Goal: Check status

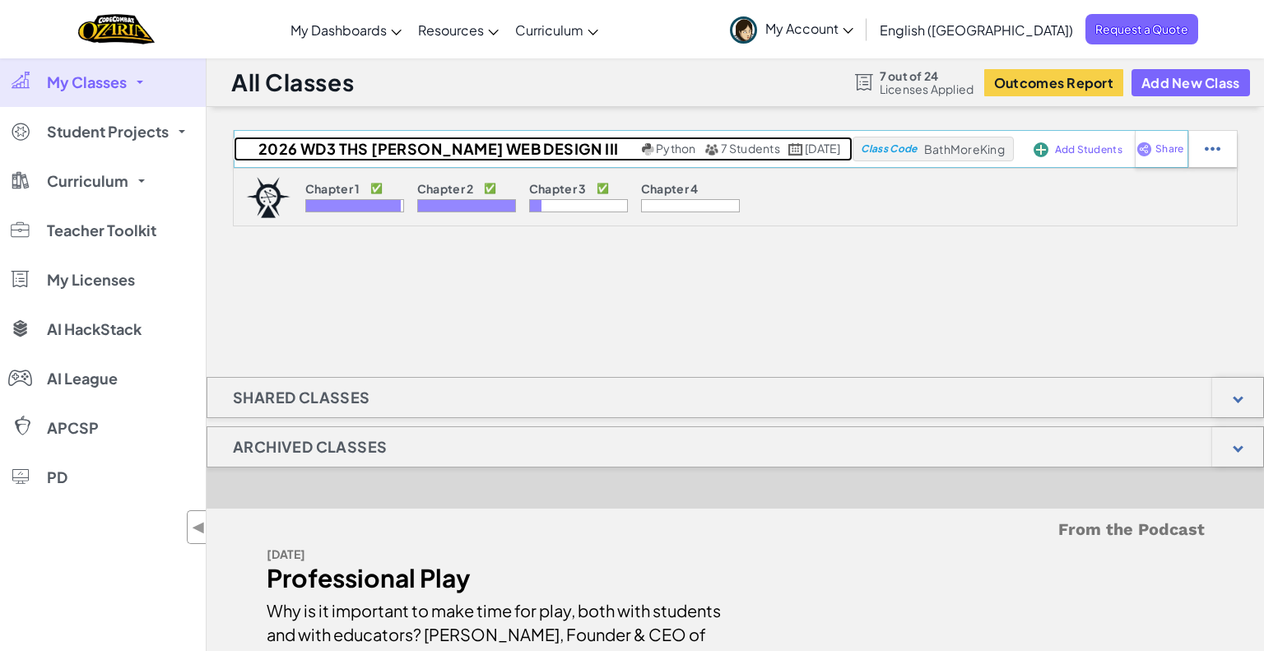
click at [436, 141] on h2 "2026 WD3 THS [PERSON_NAME] Web Design III" at bounding box center [436, 149] width 404 height 25
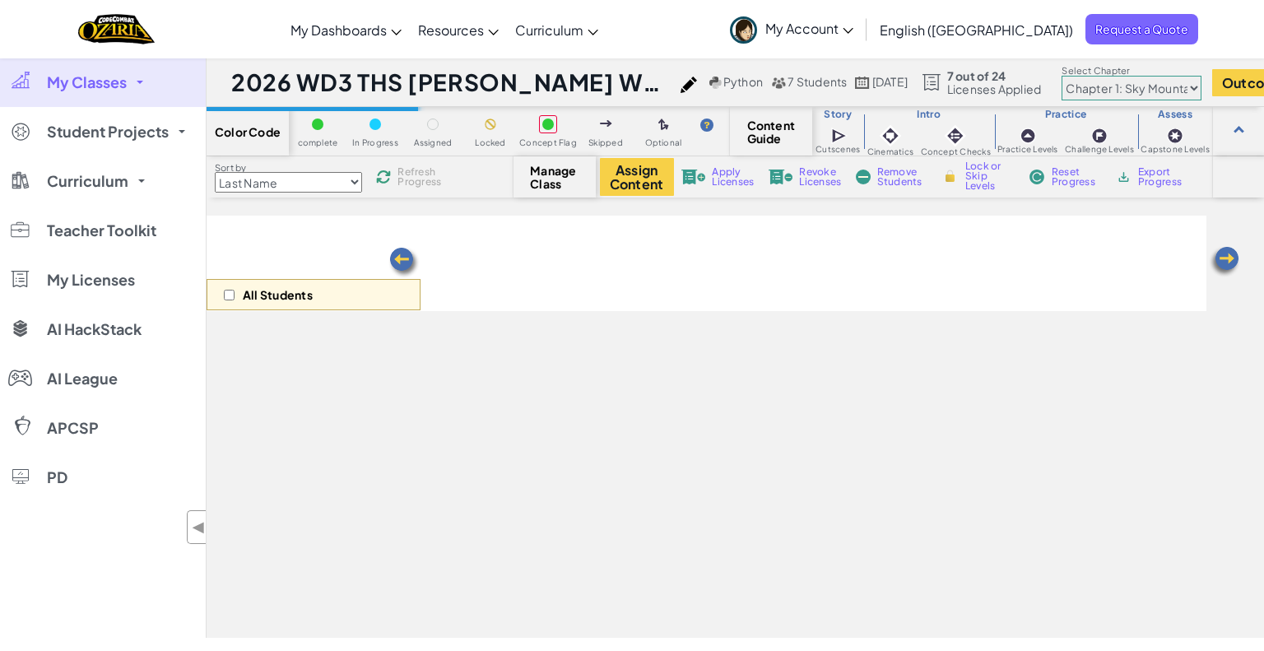
click at [1160, 87] on select "Chapter 1: Sky Mountain Chapter 2: The Moon Dancers Chapter 3: The Phoenix Land…" at bounding box center [1132, 88] width 140 height 25
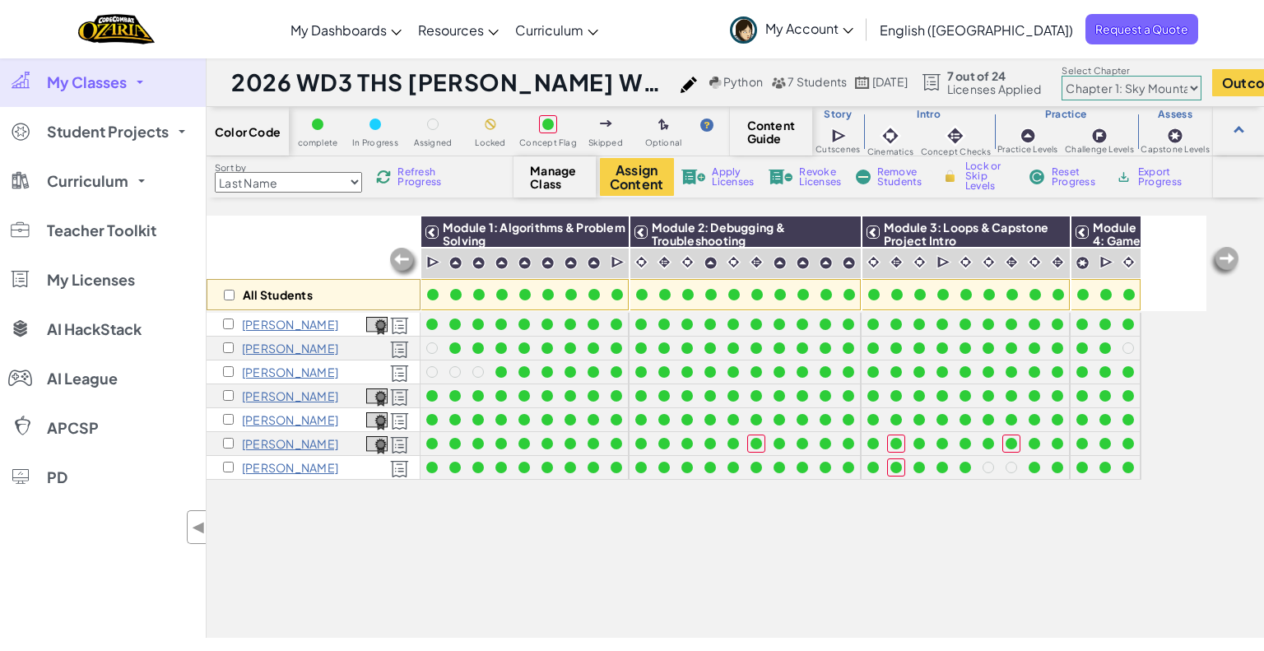
select select "5e27600d1c9d440000ac3ee7"
click at [1097, 76] on select "Chapter 1: Sky Mountain Chapter 2: The Moon Dancers Chapter 3: The Phoenix Land…" at bounding box center [1132, 88] width 140 height 25
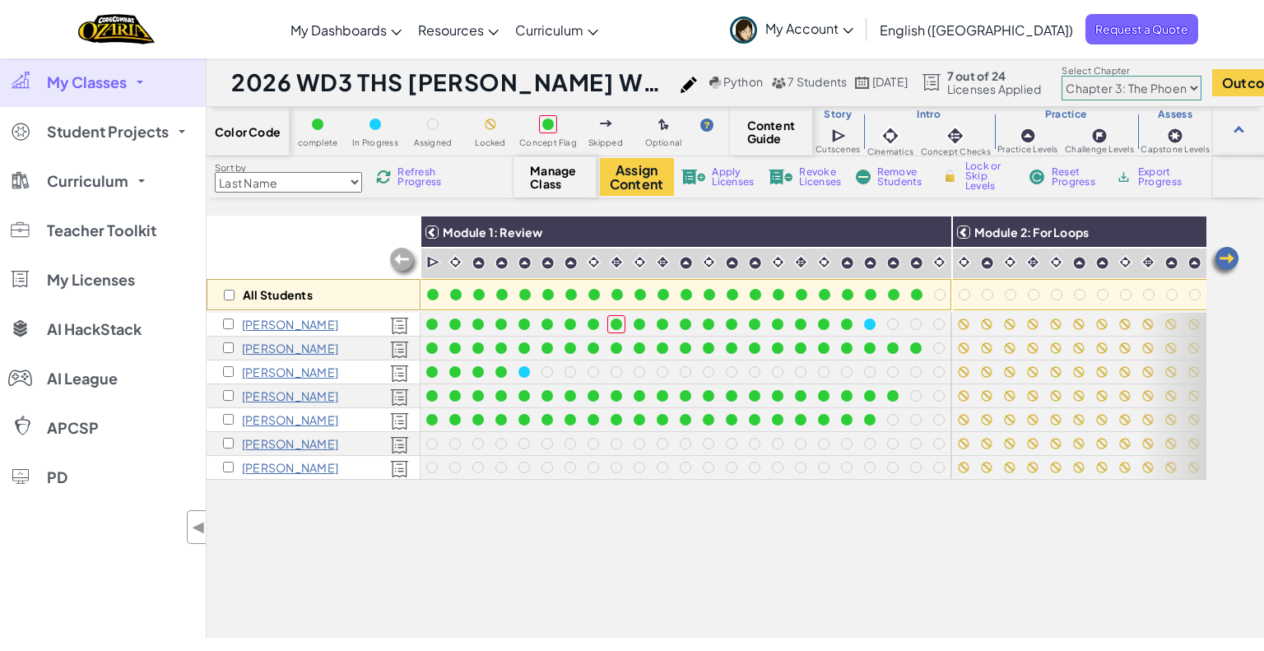
click at [1232, 268] on img at bounding box center [1224, 261] width 33 height 33
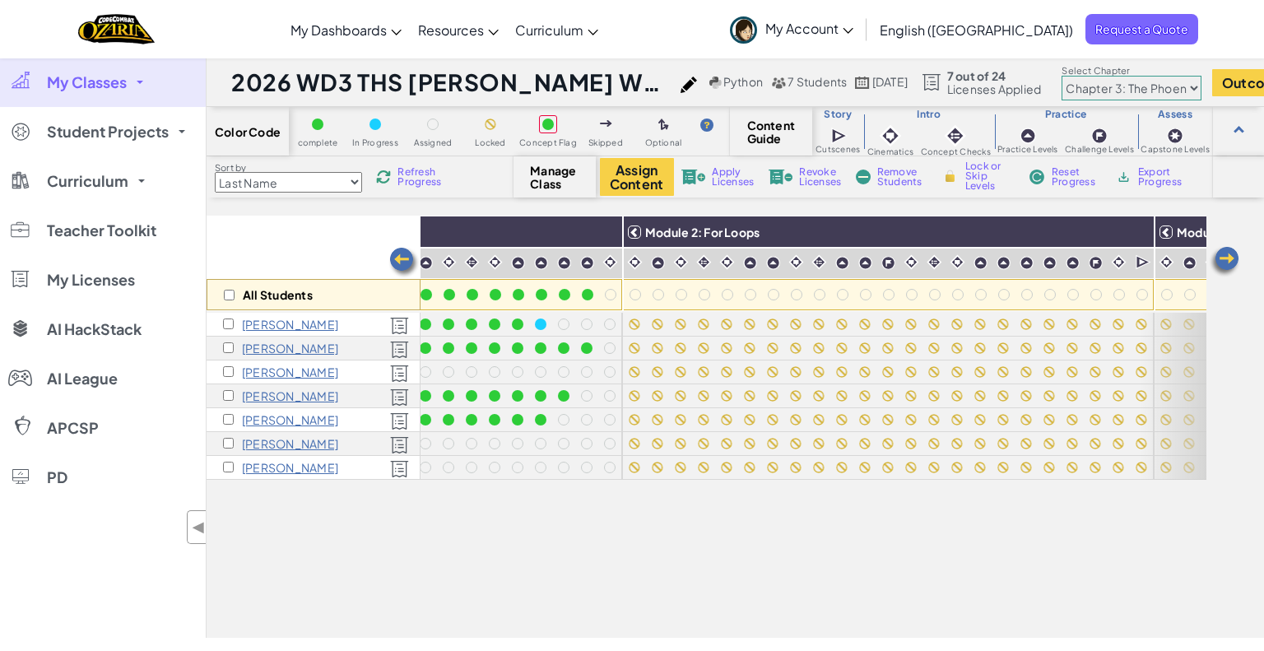
click at [1232, 268] on img at bounding box center [1224, 261] width 33 height 33
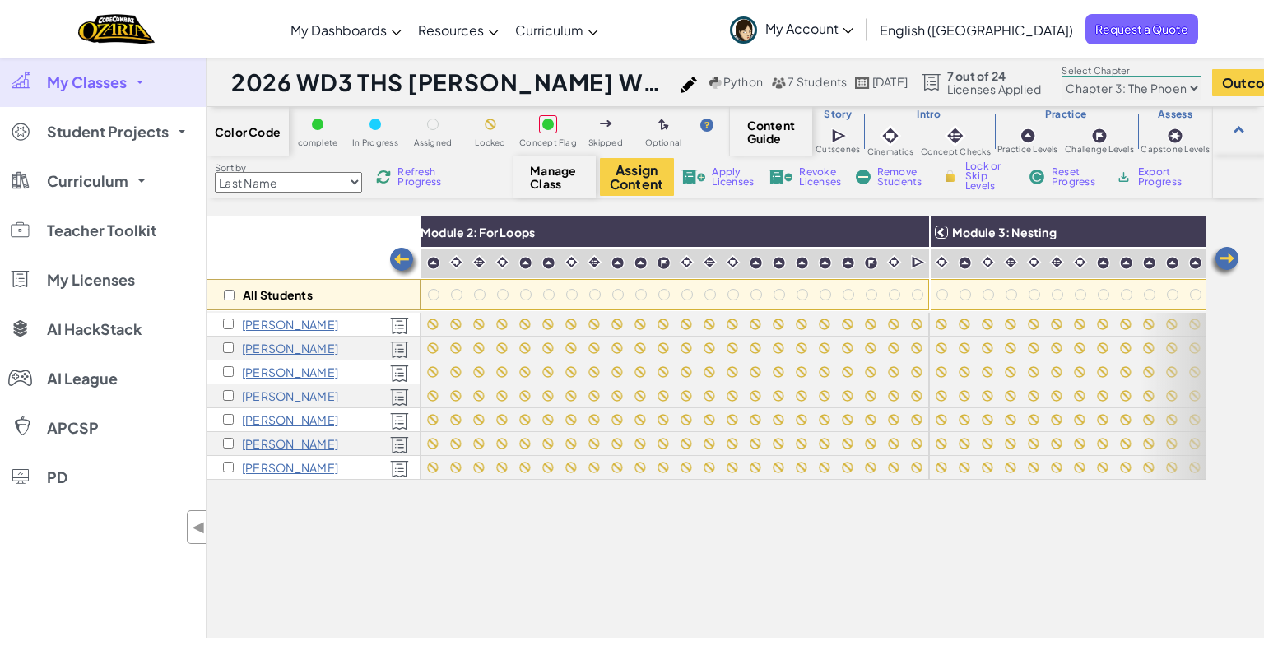
scroll to position [0, 658]
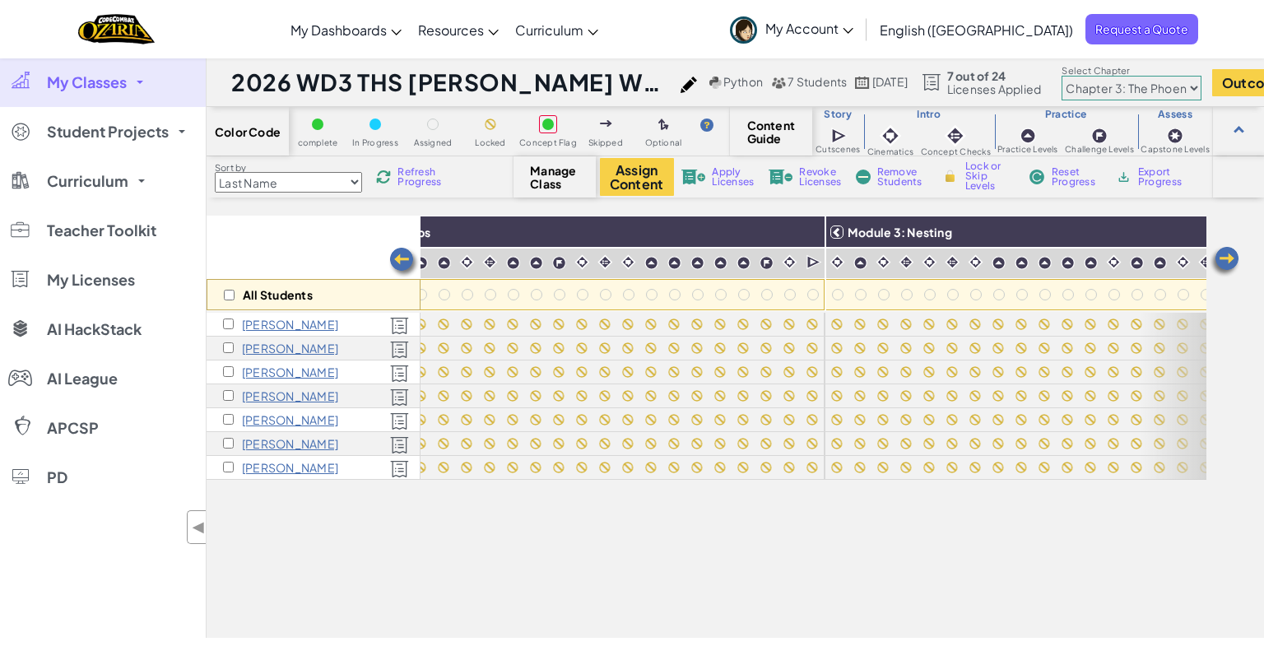
click at [1228, 261] on img at bounding box center [1224, 261] width 33 height 33
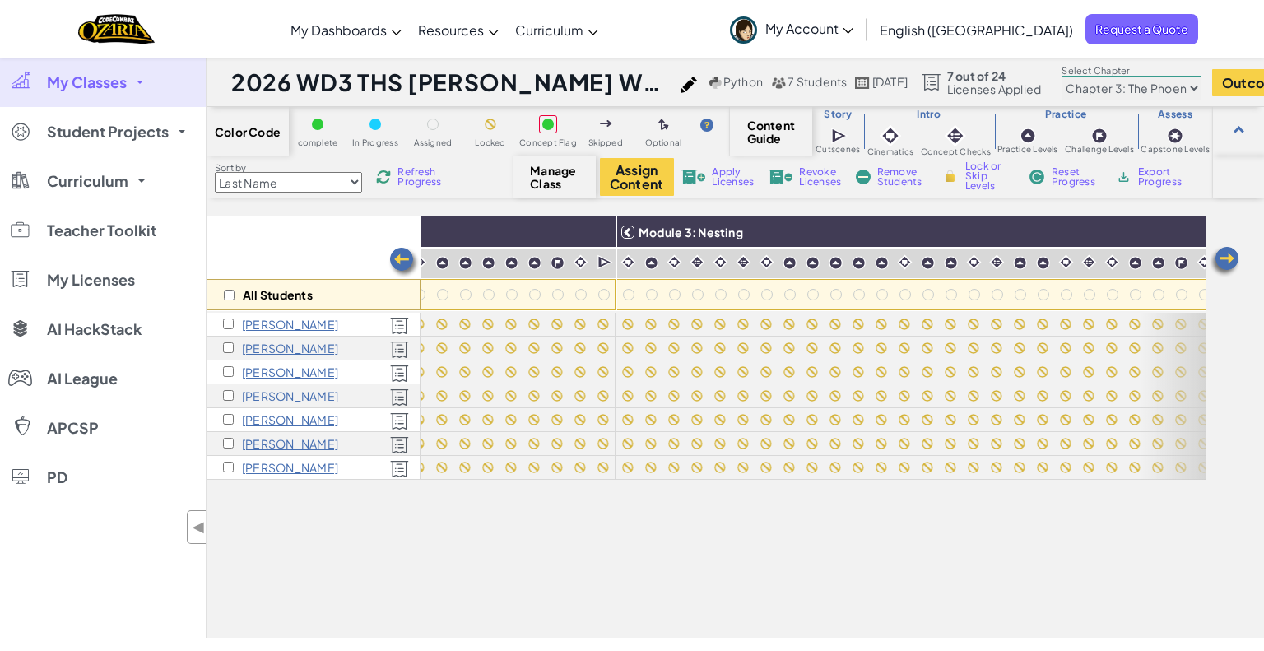
scroll to position [0, 988]
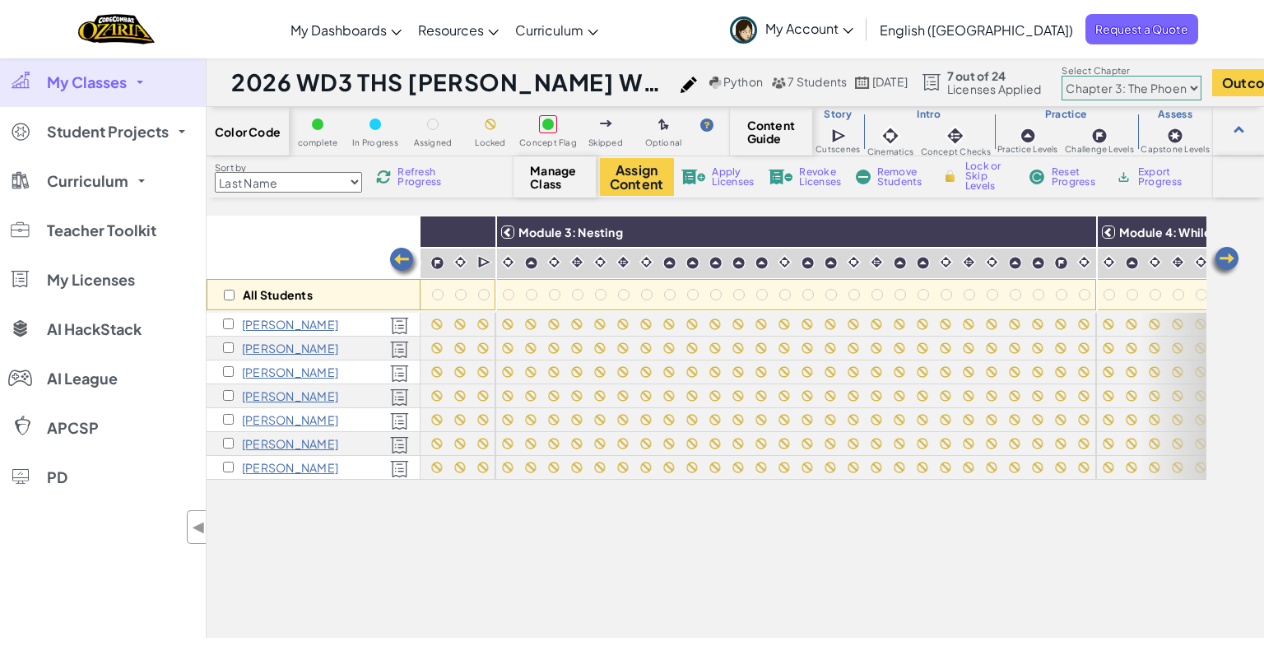
click at [399, 256] on img at bounding box center [404, 262] width 33 height 33
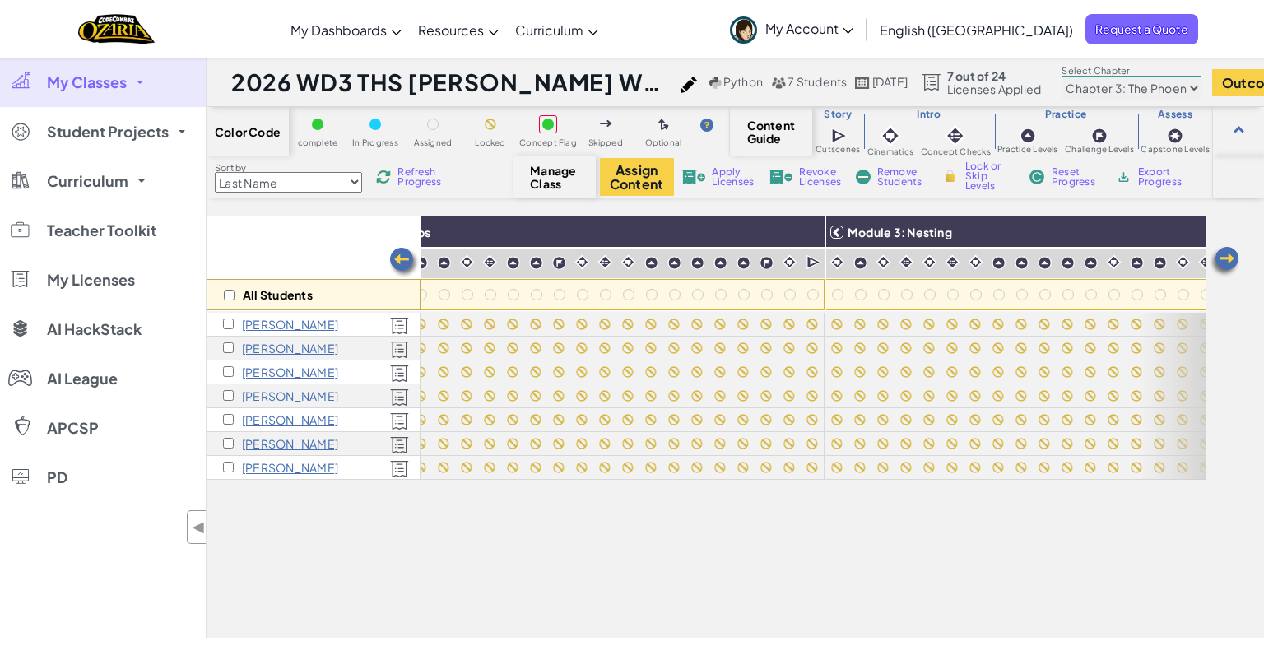
click at [399, 256] on img at bounding box center [404, 262] width 33 height 33
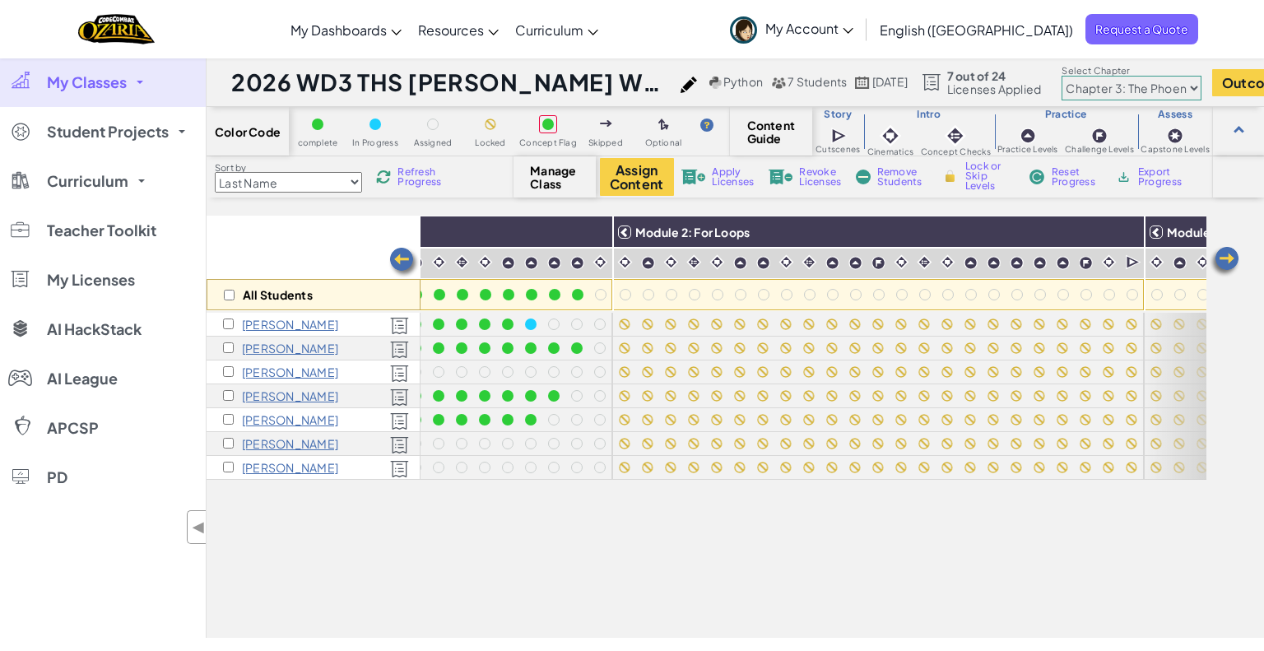
scroll to position [0, 329]
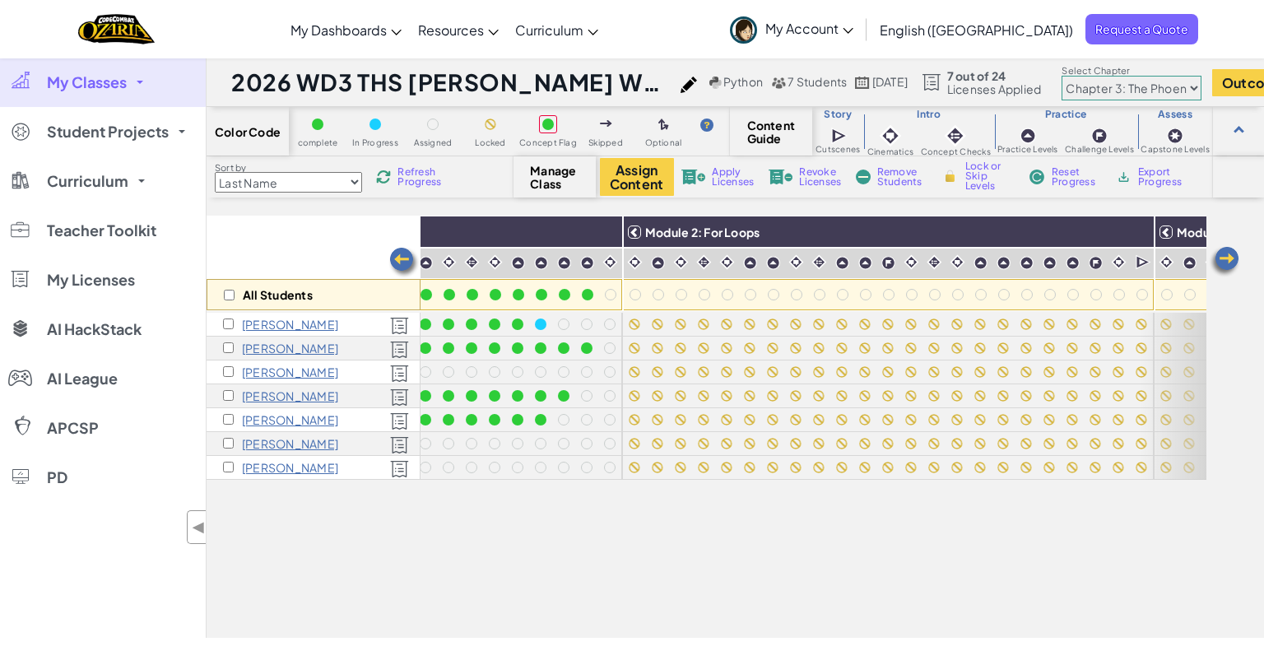
click at [572, 616] on div "All Students Module 1: Review Module 2: For Loops Module 3: Nesting Module 4: W…" at bounding box center [707, 335] width 1000 height 569
click at [406, 173] on span "Refresh Progress" at bounding box center [422, 177] width 51 height 20
click at [391, 254] on img at bounding box center [404, 262] width 33 height 33
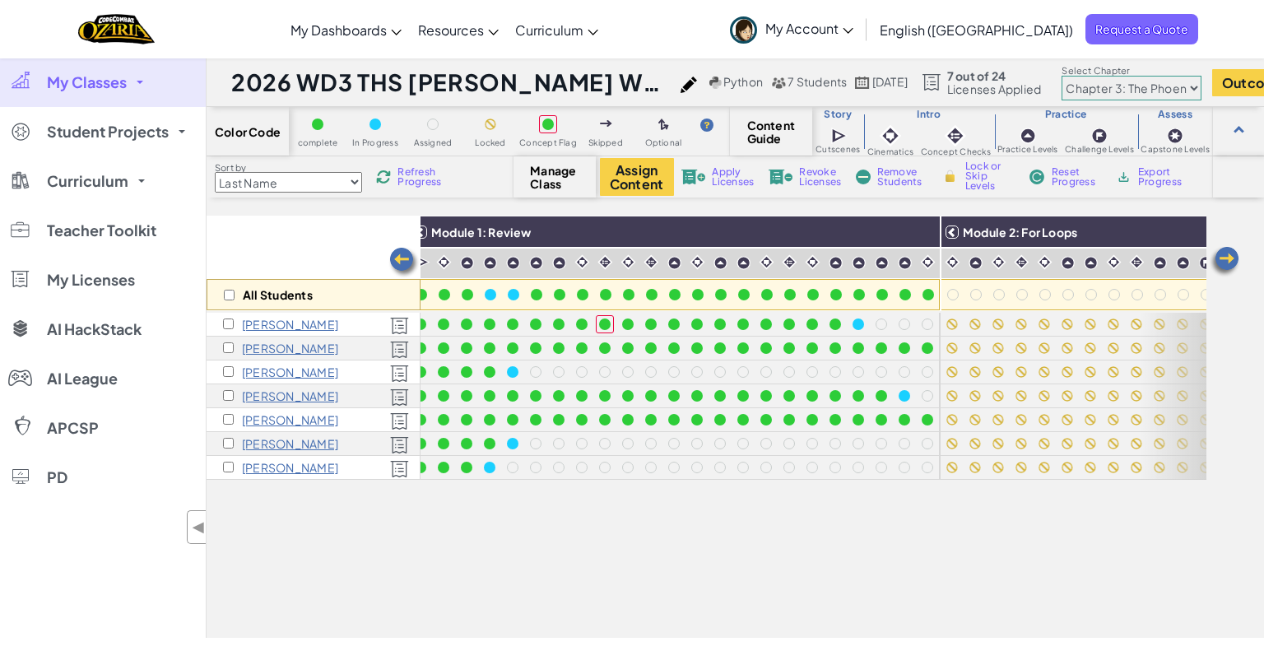
scroll to position [0, 0]
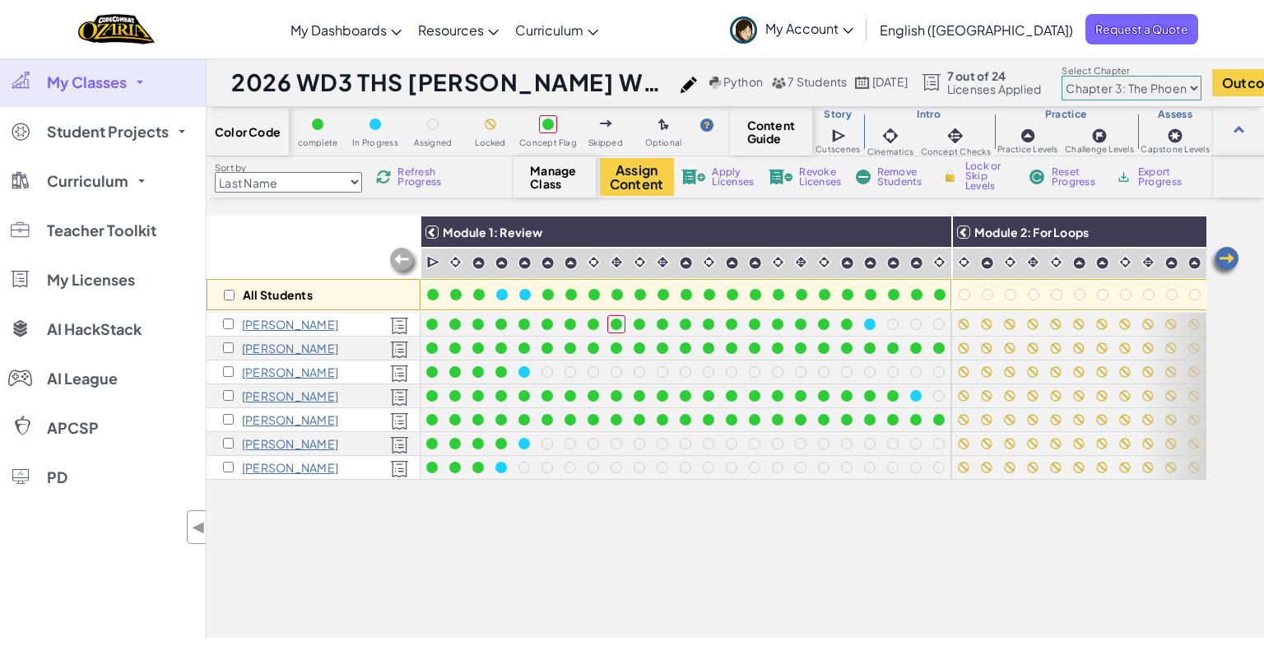
click at [1225, 263] on img at bounding box center [1224, 261] width 33 height 33
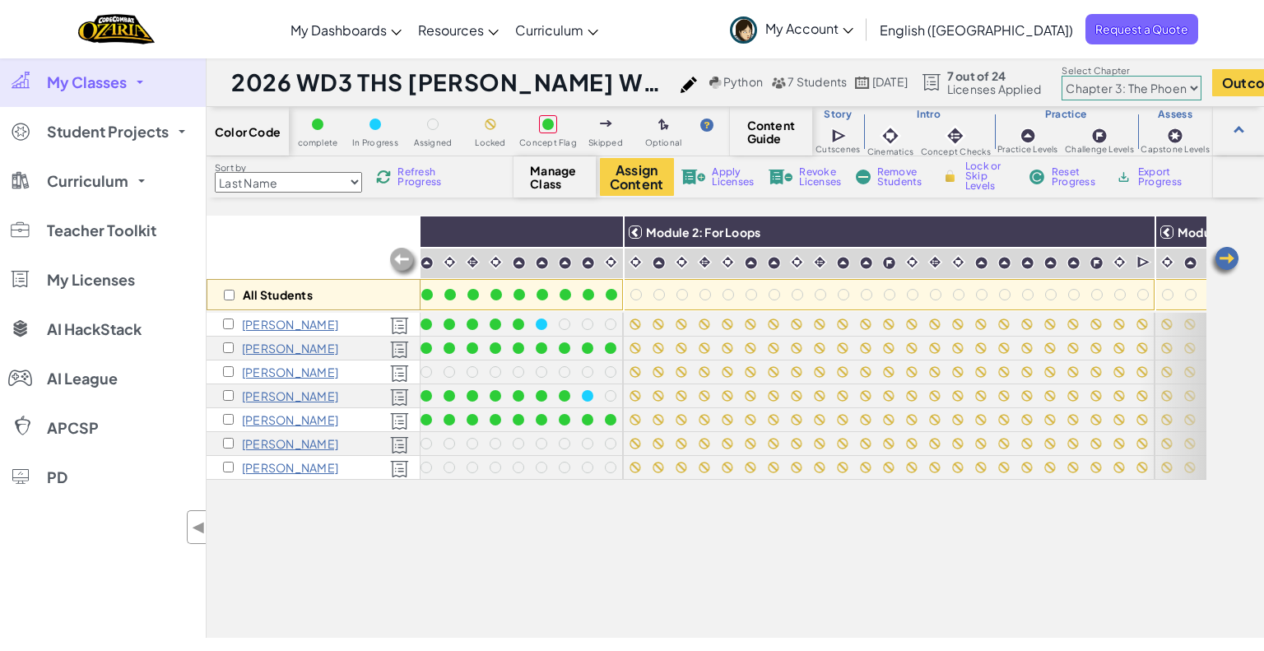
scroll to position [0, 329]
